Goal: Find specific page/section: Find specific page/section

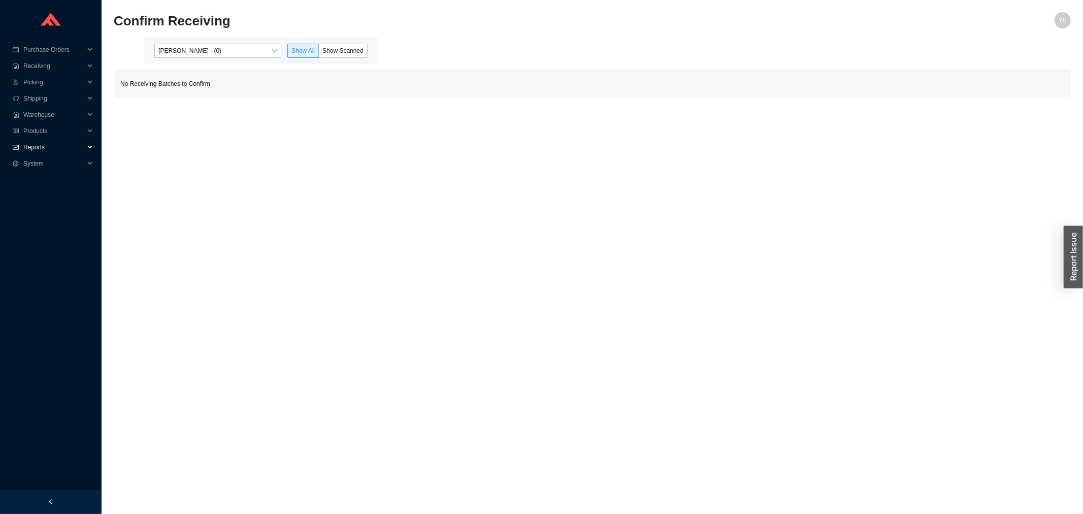
click at [44, 148] on span "Reports" at bounding box center [53, 147] width 61 height 16
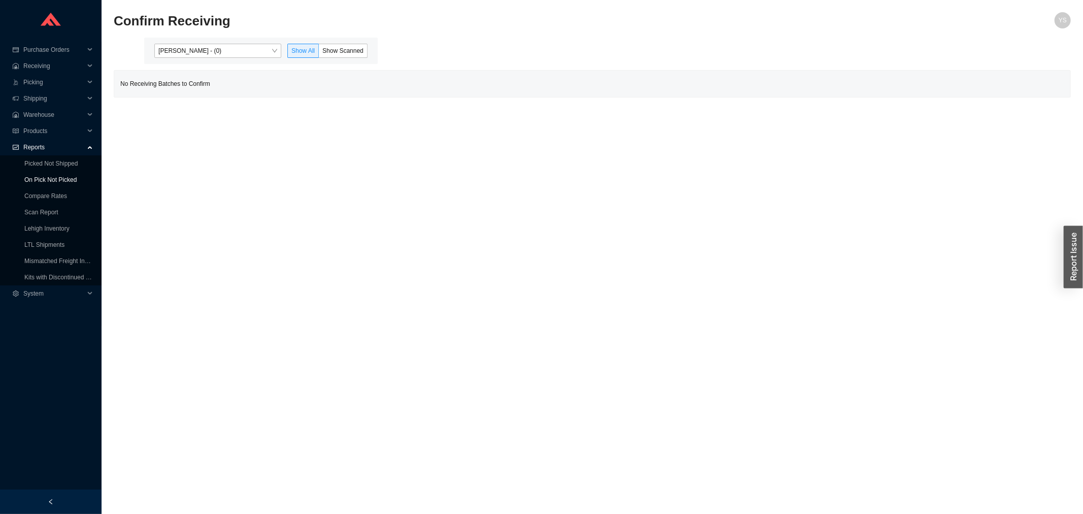
click at [51, 178] on link "On Pick Not Picked" at bounding box center [50, 179] width 52 height 7
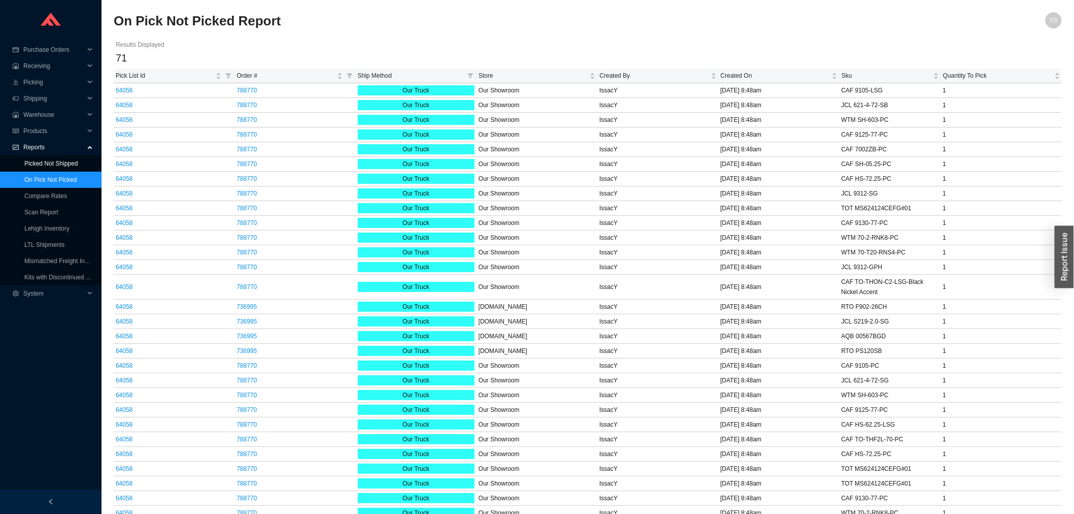
click at [40, 160] on link "Picked Not Shipped" at bounding box center [50, 163] width 53 height 7
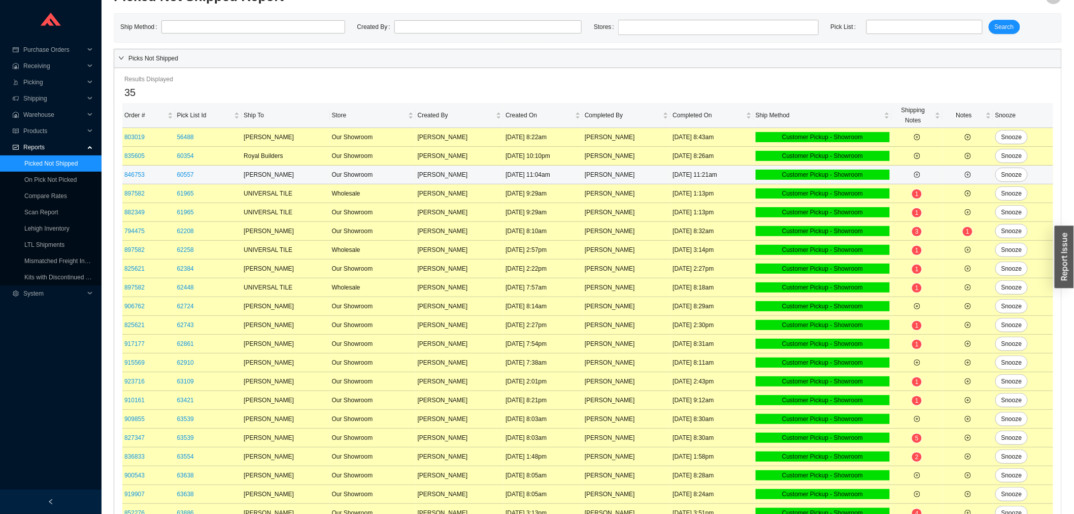
scroll to position [321, 0]
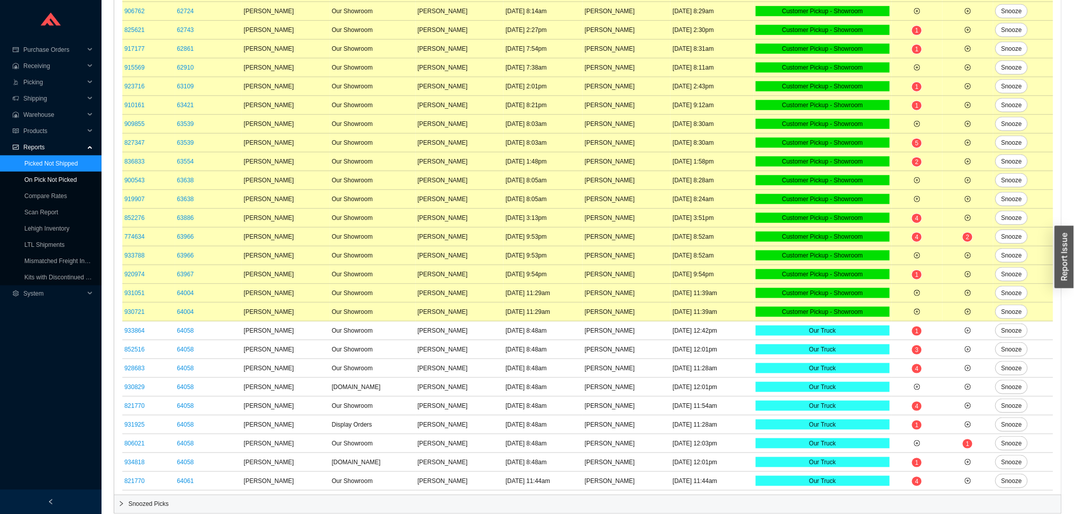
click at [32, 176] on link "On Pick Not Picked" at bounding box center [50, 179] width 52 height 7
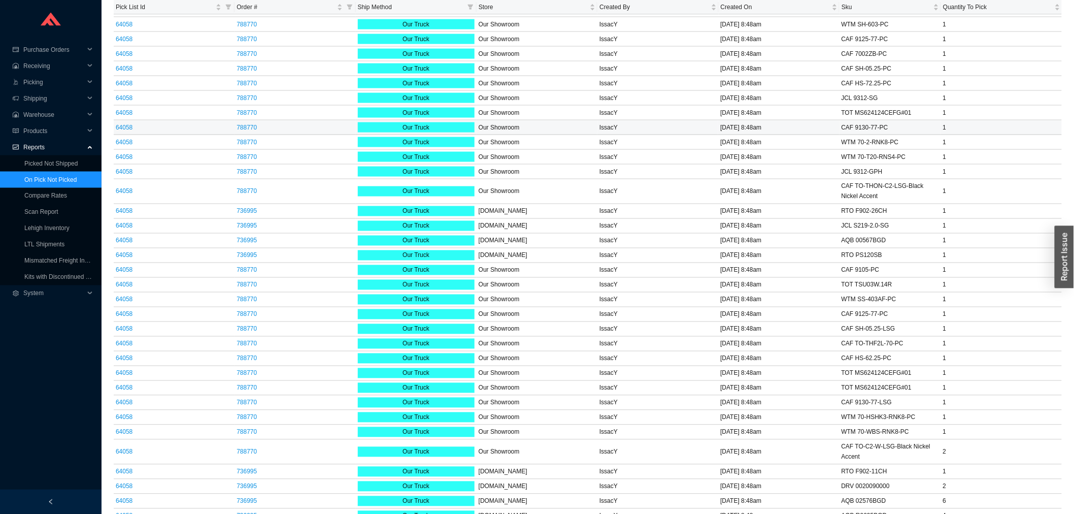
scroll to position [658, 0]
